Goal: Navigation & Orientation: Find specific page/section

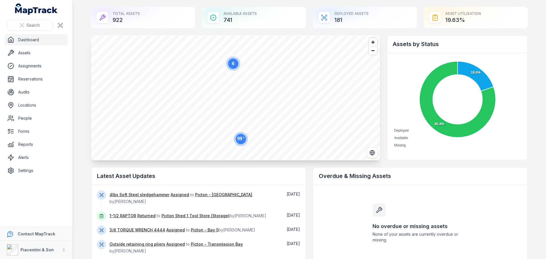
drag, startPoint x: 40, startPoint y: 50, endPoint x: 79, endPoint y: 26, distance: 46.4
click at [79, 26] on main "Total Assets 922 Available Assets 741 Deployed Assets 181 Asset utilisation 19.…" at bounding box center [309, 129] width 473 height 259
click at [50, 49] on link "Assets" at bounding box center [36, 52] width 63 height 11
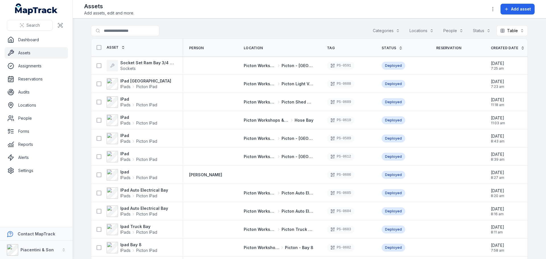
click at [78, 40] on main "Search for assets Categories Locations People Status Table ***** Asset Person L…" at bounding box center [309, 138] width 473 height 241
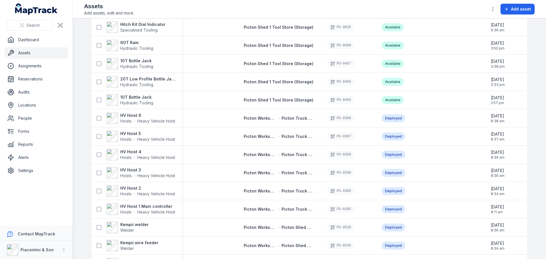
scroll to position [1138, 0]
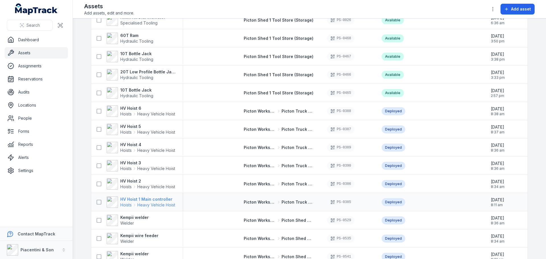
click at [147, 201] on strong "HV Hoist 1 Main controller" at bounding box center [147, 200] width 55 height 6
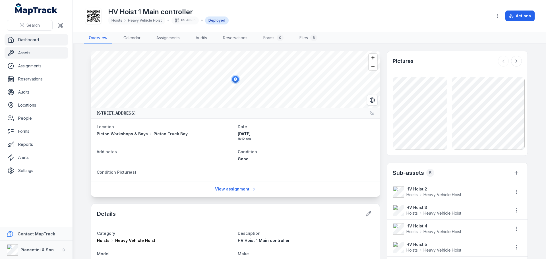
click at [24, 42] on link "Dashboard" at bounding box center [36, 39] width 63 height 11
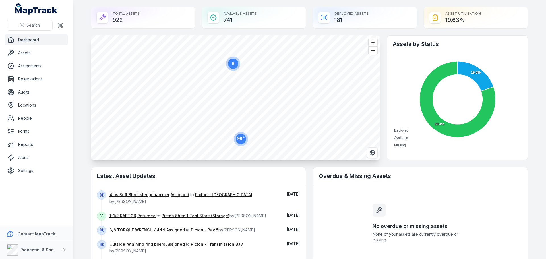
click at [77, 166] on main "Total Assets 922 Available Assets 741 Deployed Assets 181 Asset utilisation 19.…" at bounding box center [309, 129] width 473 height 259
click at [26, 56] on link "Assets" at bounding box center [36, 52] width 63 height 11
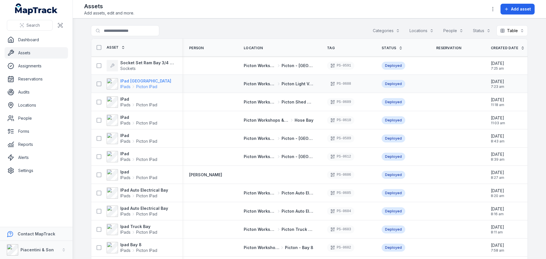
click at [125, 81] on strong "IPad [GEOGRAPHIC_DATA]" at bounding box center [145, 81] width 51 height 6
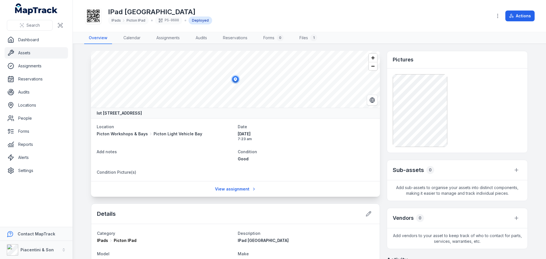
click at [38, 51] on link "Assets" at bounding box center [36, 52] width 63 height 11
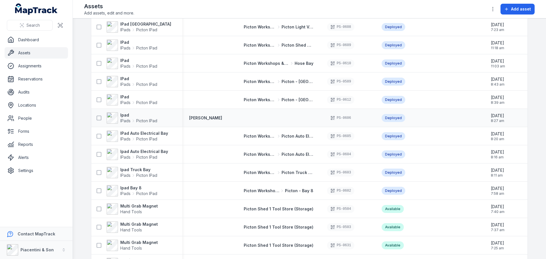
scroll to position [28, 0]
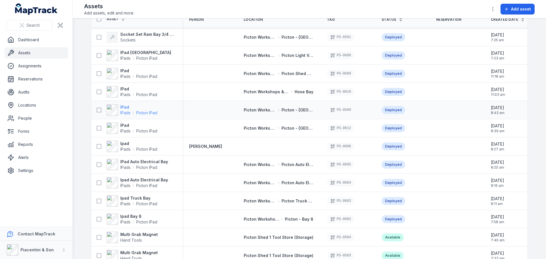
click at [123, 107] on strong "IPad" at bounding box center [138, 107] width 37 height 6
